Goal: Check status

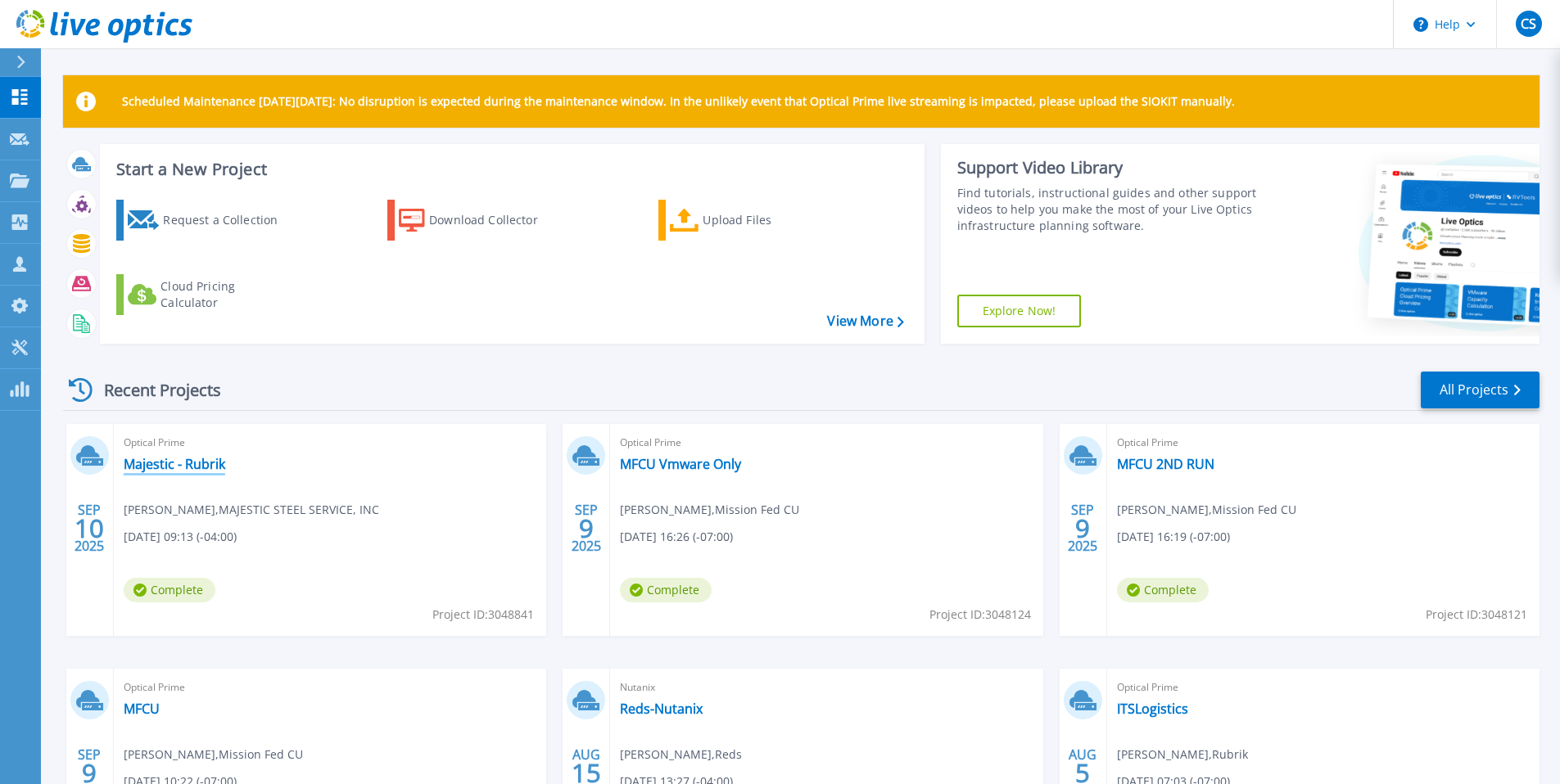
click at [145, 467] on link "Majestic - Rubrik" at bounding box center [175, 464] width 102 height 17
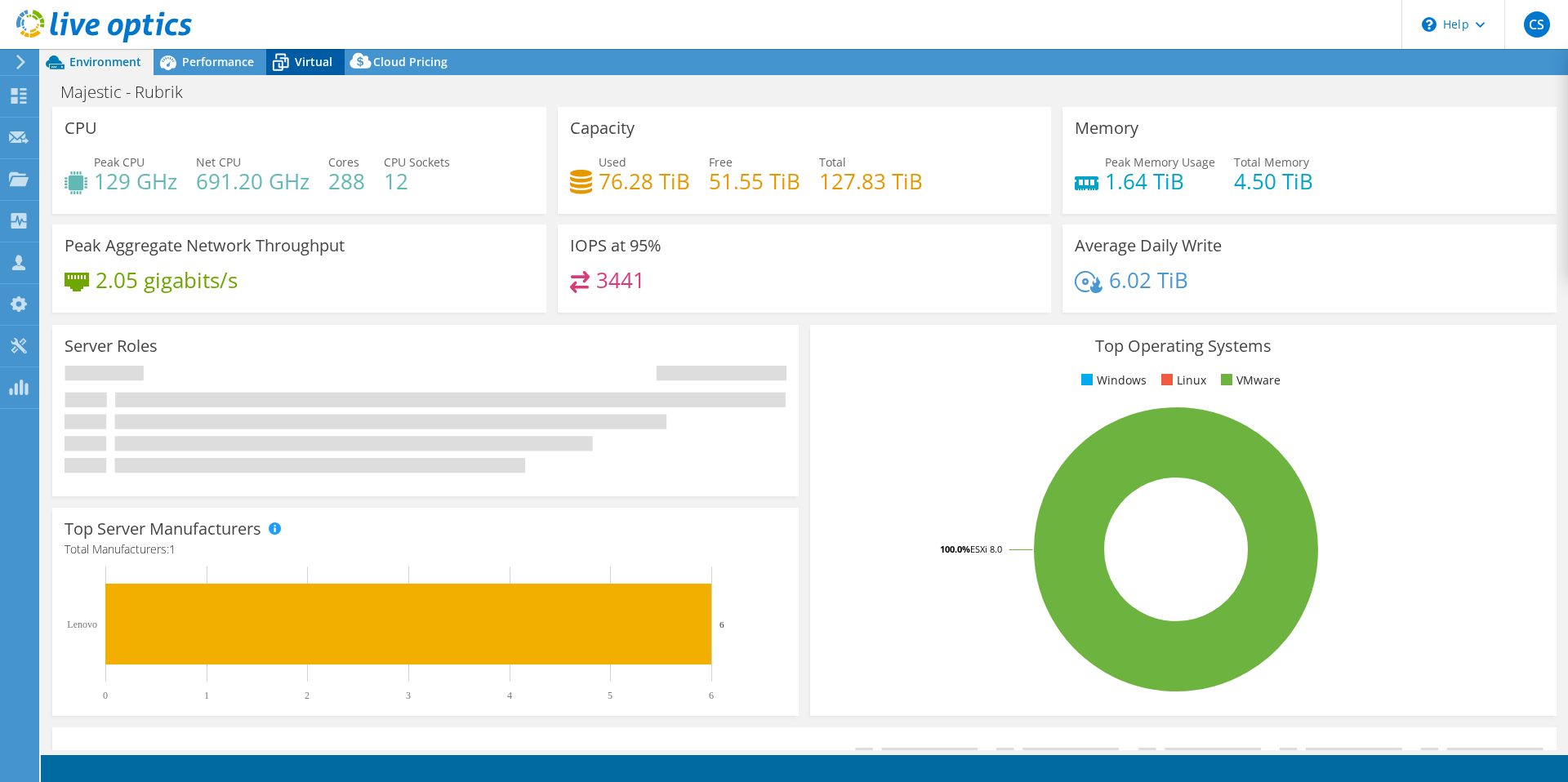
select select "USD"
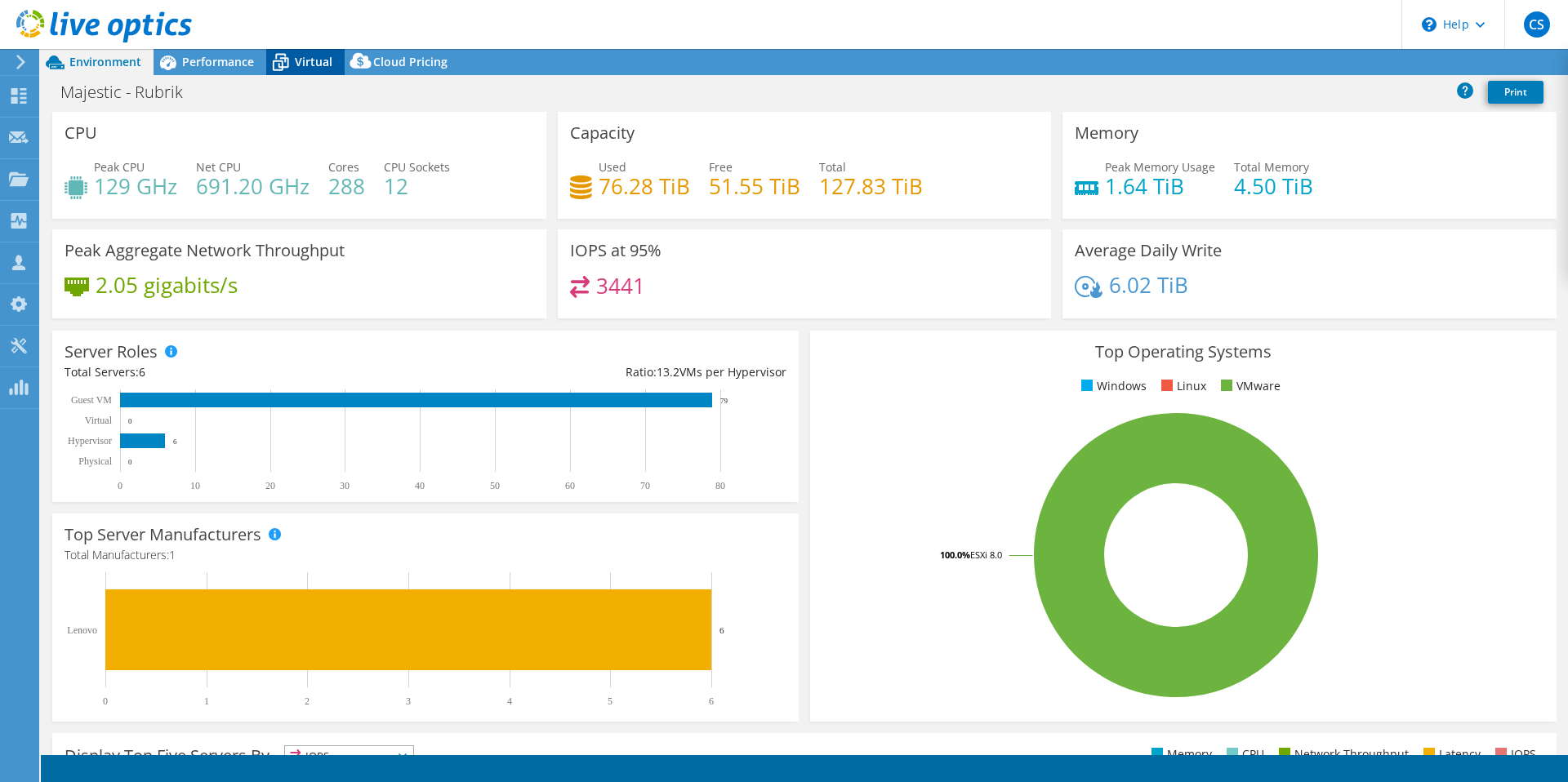
click at [307, 67] on span "Virtual" at bounding box center [314, 61] width 38 height 16
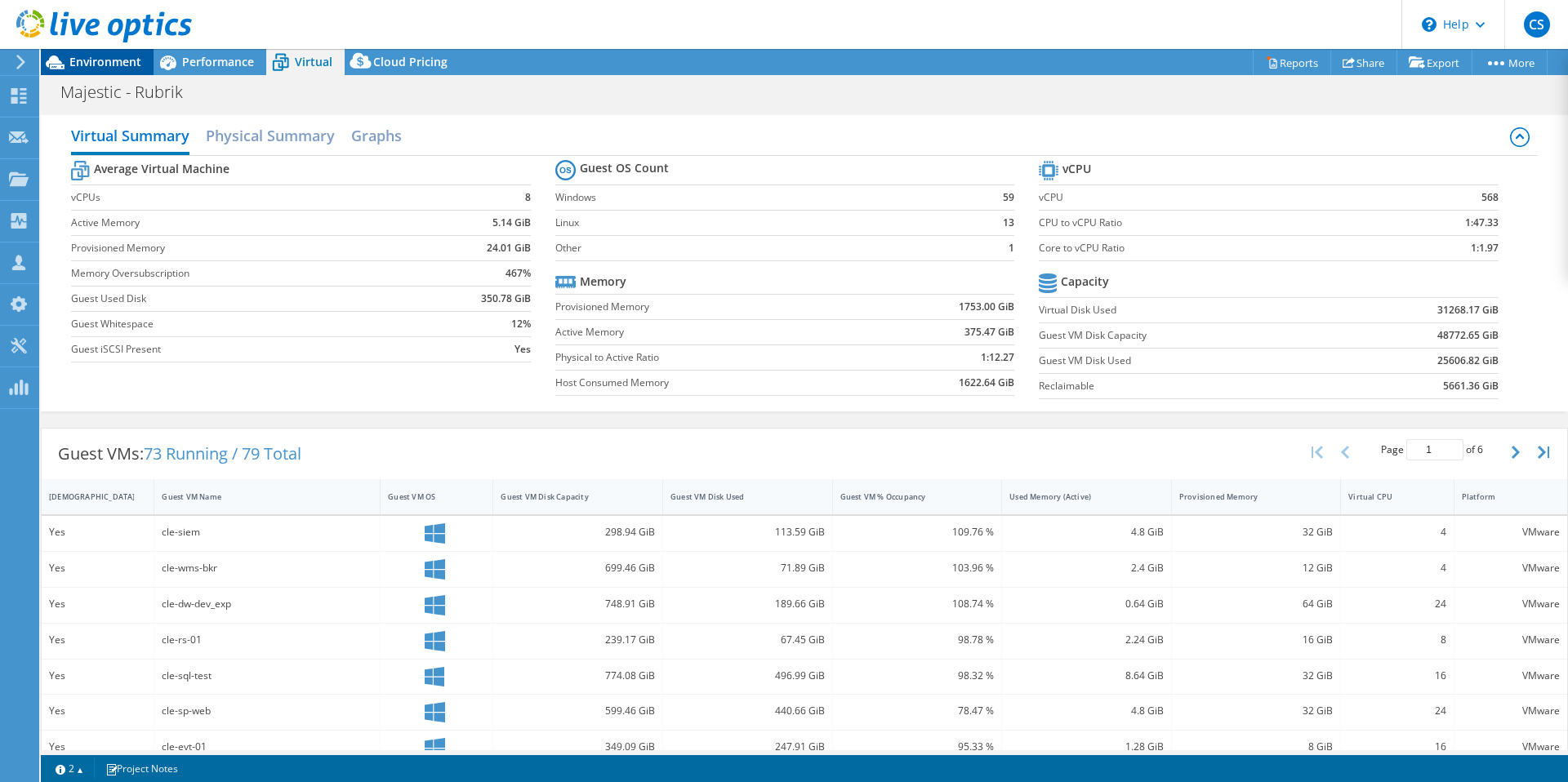
click at [68, 65] on icon at bounding box center [55, 61] width 28 height 28
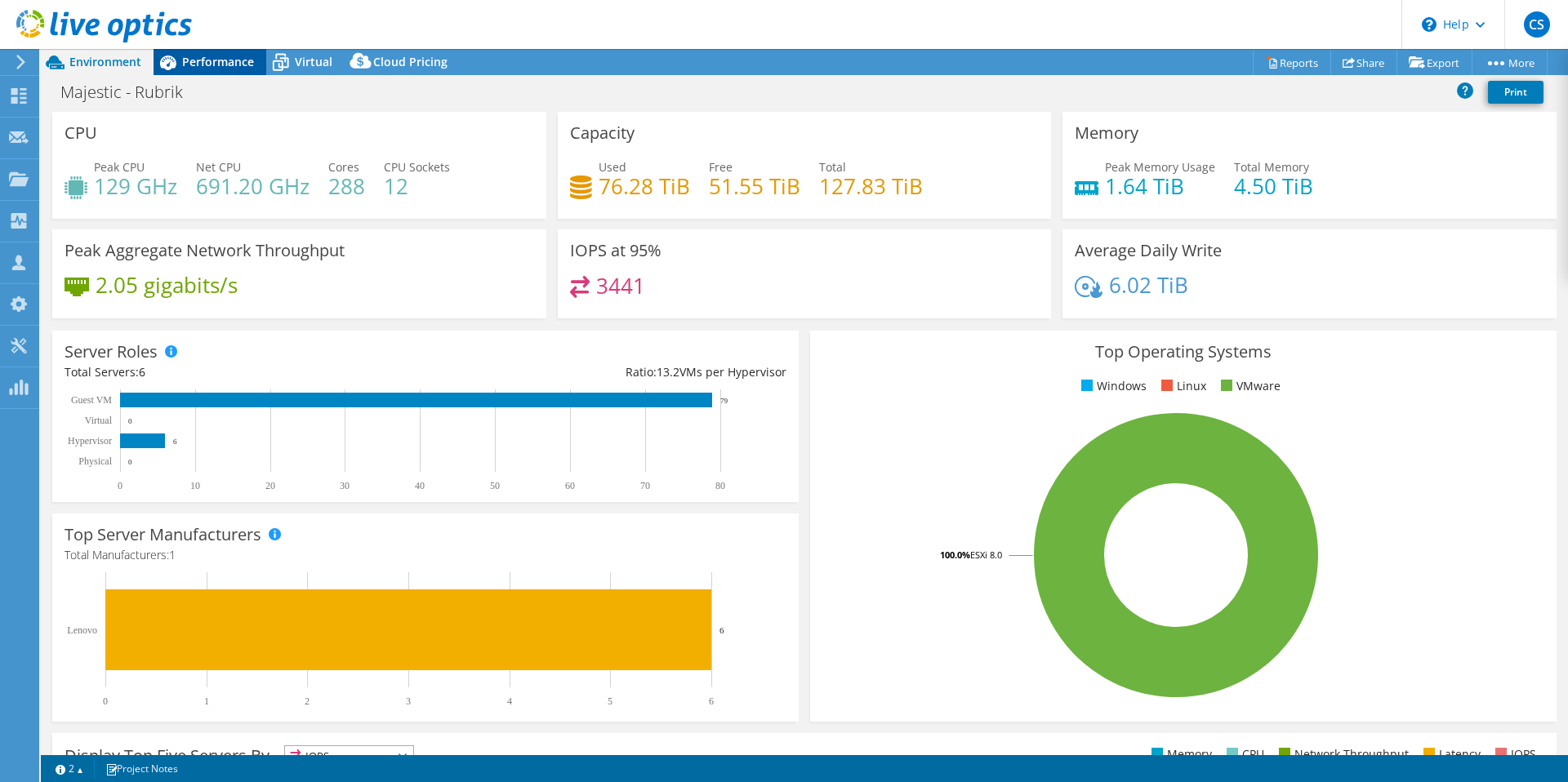
click at [240, 56] on span "Performance" at bounding box center [218, 61] width 72 height 16
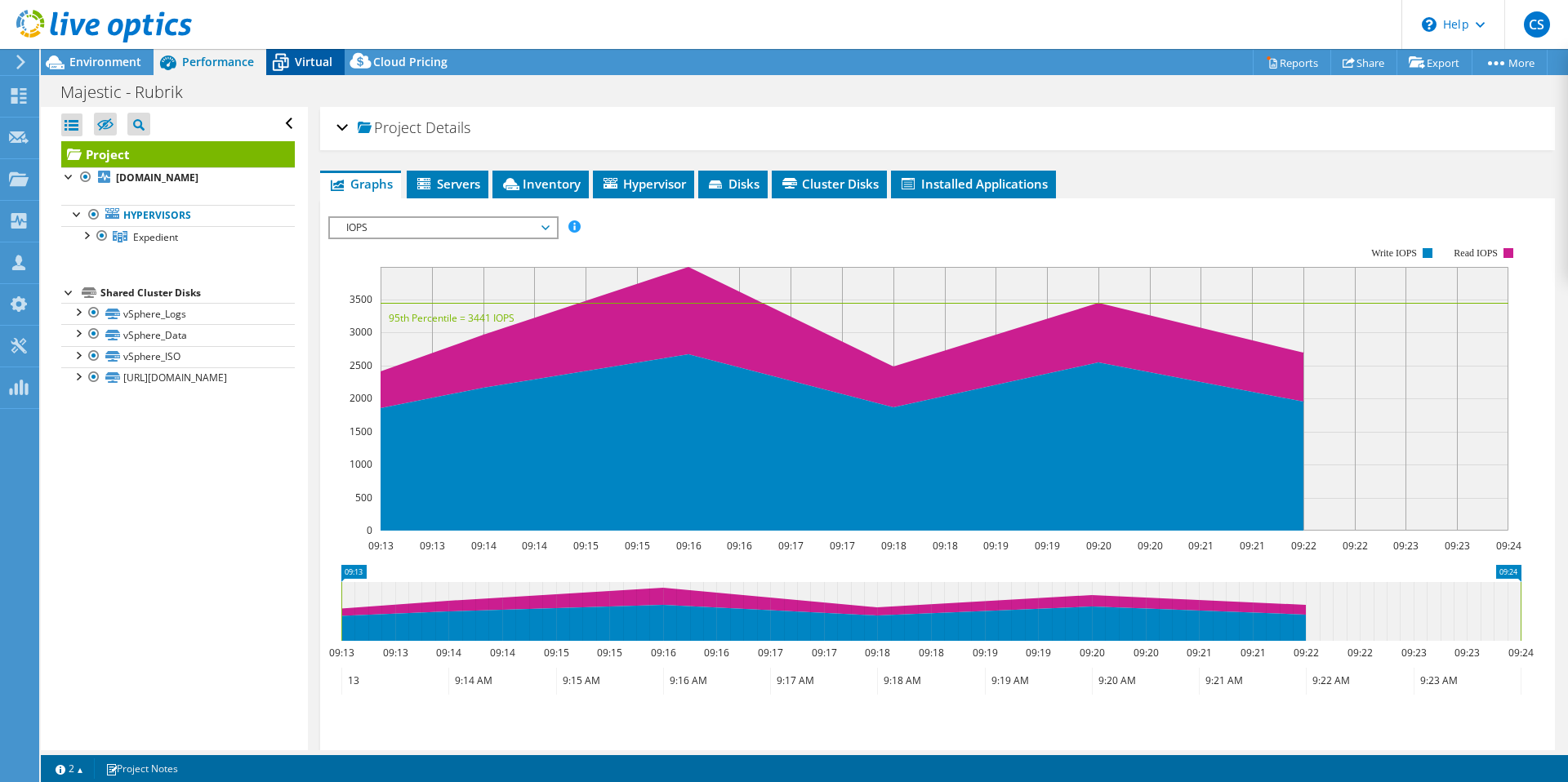
click at [296, 62] on span "Virtual" at bounding box center [314, 61] width 38 height 16
